Goal: Information Seeking & Learning: Learn about a topic

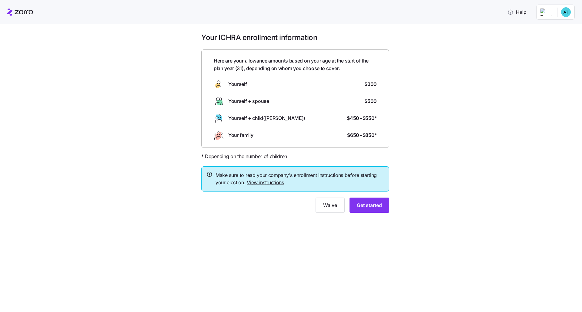
click at [278, 182] on link "View instructions" at bounding box center [265, 182] width 37 height 6
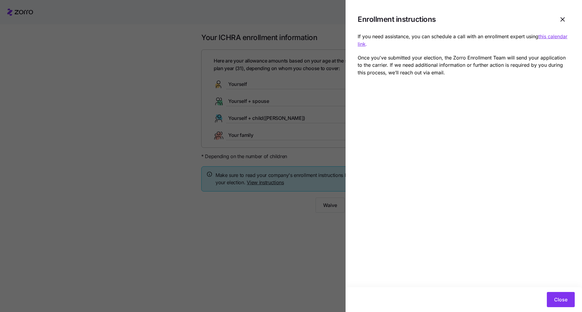
click at [328, 220] on div at bounding box center [291, 156] width 582 height 312
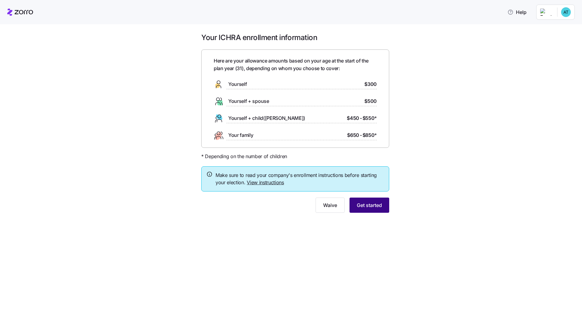
click at [382, 206] on button "Get started" at bounding box center [370, 204] width 40 height 15
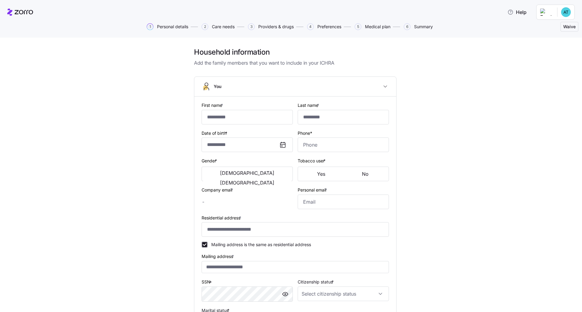
type input "******"
type input "********"
type input "[PERSON_NAME][EMAIL_ADDRESS][DOMAIN_NAME]"
type input "[EMAIL_ADDRESS][DOMAIN_NAME]"
type input "**********"
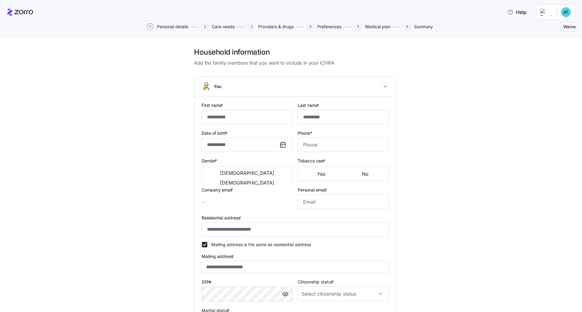
checkbox input "true"
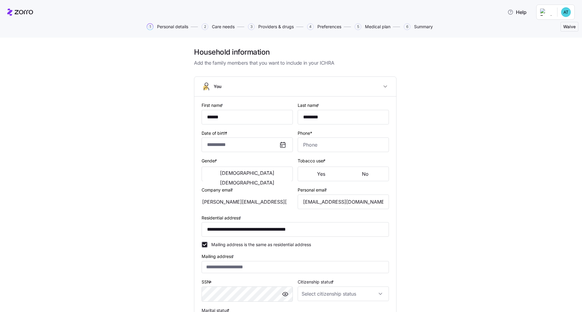
type input "**********"
type input "[PHONE_NUMBER]"
type input "[DEMOGRAPHIC_DATA] citizen"
type input "Single"
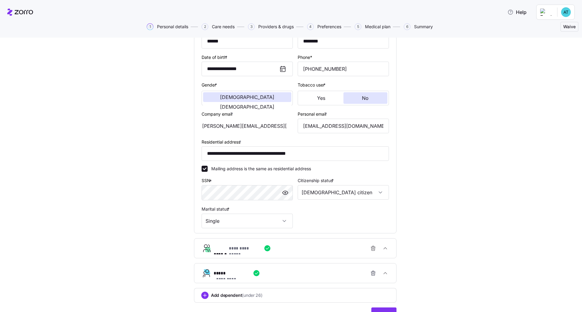
scroll to position [106, 0]
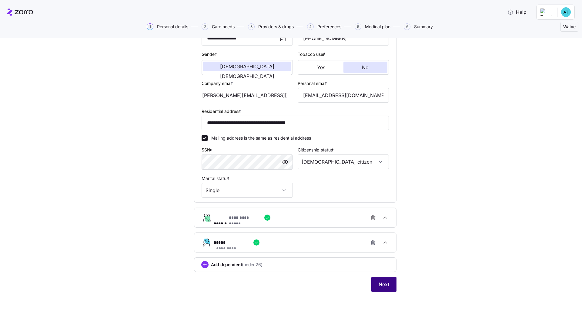
click at [387, 282] on span "Next" at bounding box center [384, 283] width 11 height 7
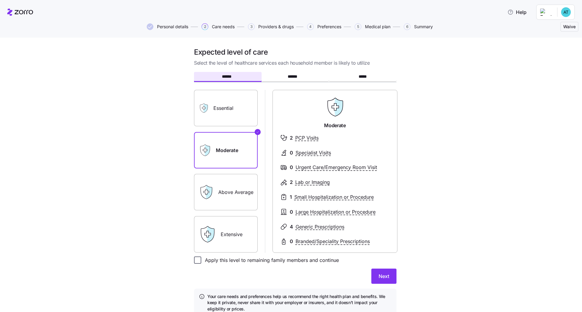
click at [195, 261] on input "Apply this level to remaining family members and continue" at bounding box center [197, 259] width 7 height 7
checkbox input "true"
click at [384, 270] on button "Next" at bounding box center [383, 275] width 25 height 15
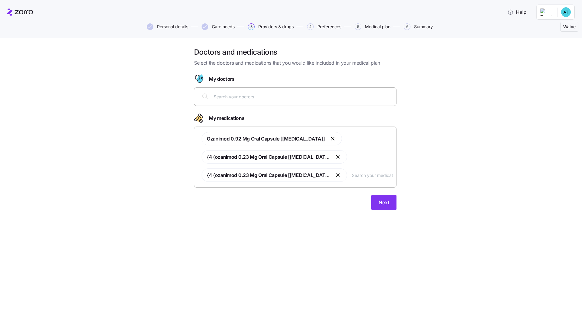
click at [264, 96] on input "text" at bounding box center [303, 96] width 179 height 7
type input "canton"
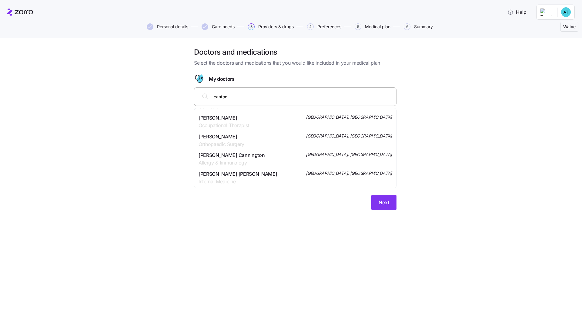
scroll to position [68, 0]
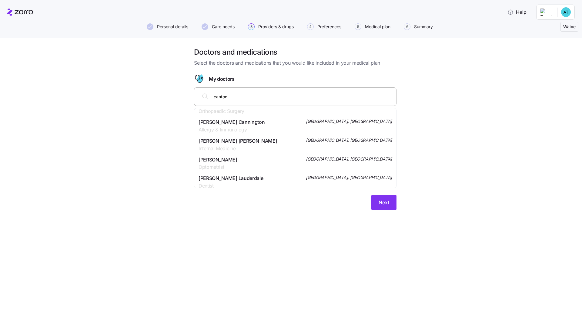
click at [294, 142] on div "[PERSON_NAME] [PERSON_NAME] Internal Medicine [GEOGRAPHIC_DATA], [GEOGRAPHIC_DA…" at bounding box center [295, 144] width 193 height 15
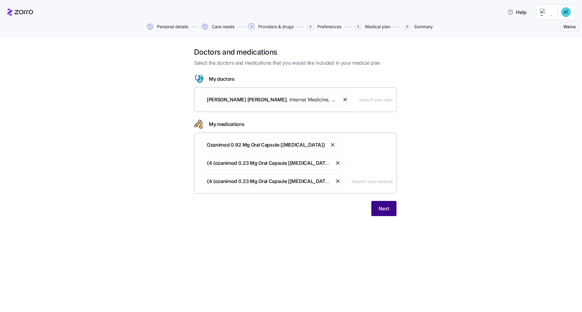
click at [389, 205] on span "Next" at bounding box center [384, 208] width 11 height 7
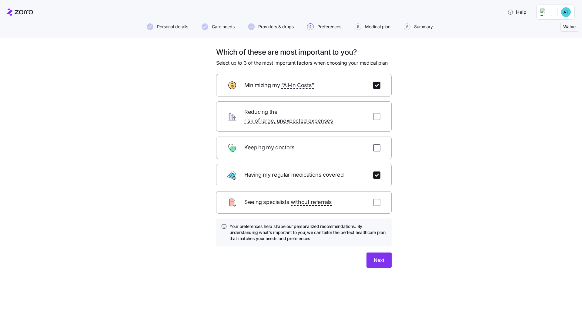
click at [374, 144] on input "checkbox" at bounding box center [376, 147] width 7 height 7
checkbox input "true"
click at [389, 252] on button "Next" at bounding box center [379, 259] width 25 height 15
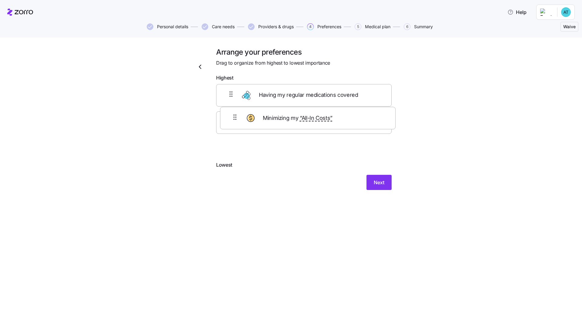
drag, startPoint x: 360, startPoint y: 95, endPoint x: 364, endPoint y: 120, distance: 25.5
click at [364, 120] on div "Minimizing my “All-In Costs” Having my regular medications covered Keeping my d…" at bounding box center [304, 122] width 176 height 77
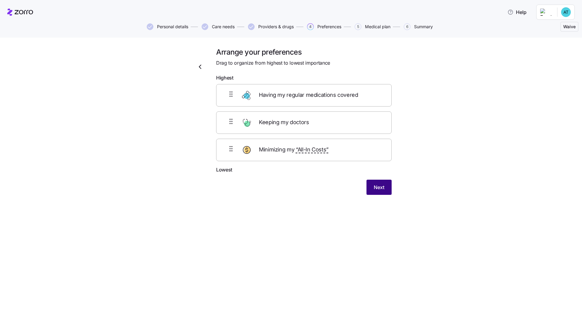
click at [382, 183] on button "Next" at bounding box center [379, 187] width 25 height 15
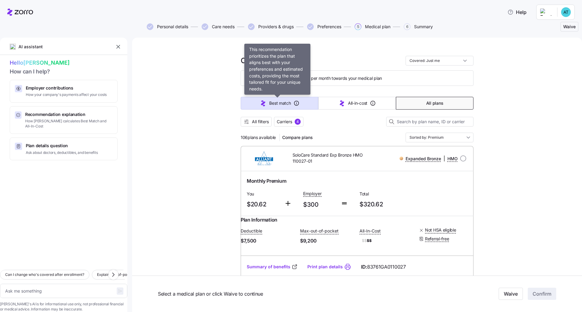
click at [278, 102] on span "Best match" at bounding box center [280, 103] width 22 height 6
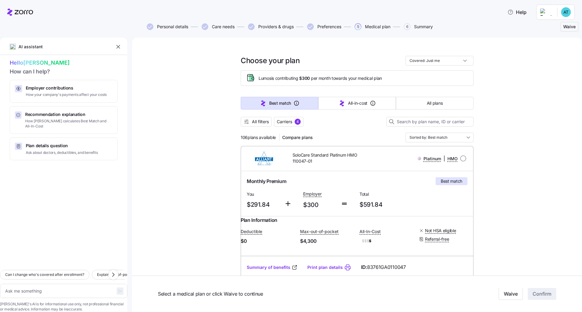
type textarea "x"
type input "Sorted by: Best match"
click at [427, 100] on span "All plans" at bounding box center [435, 103] width 16 height 6
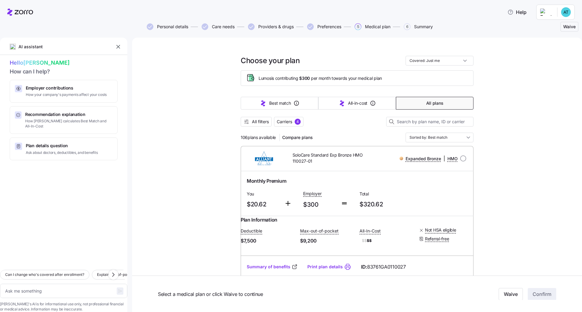
type textarea "x"
type input "Sorted by: Premium"
click at [264, 122] on span "All filters" at bounding box center [260, 122] width 17 height 6
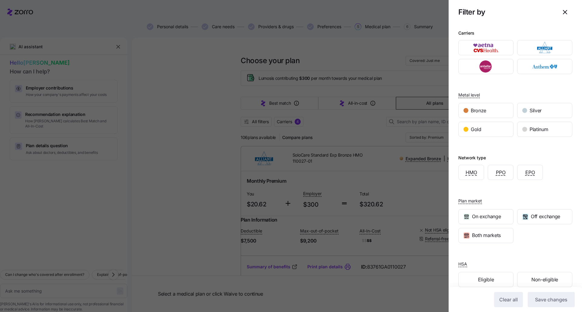
click at [564, 15] on icon "button" at bounding box center [565, 11] width 7 height 7
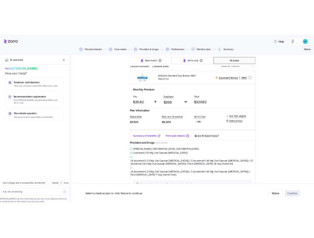
scroll to position [80, 0]
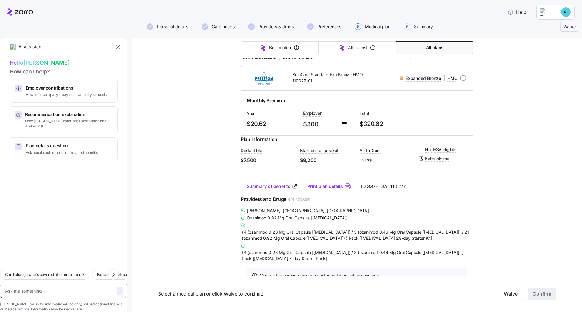
click at [74, 284] on textarea at bounding box center [63, 291] width 127 height 14
type textarea "x"
